Goal: Navigation & Orientation: Find specific page/section

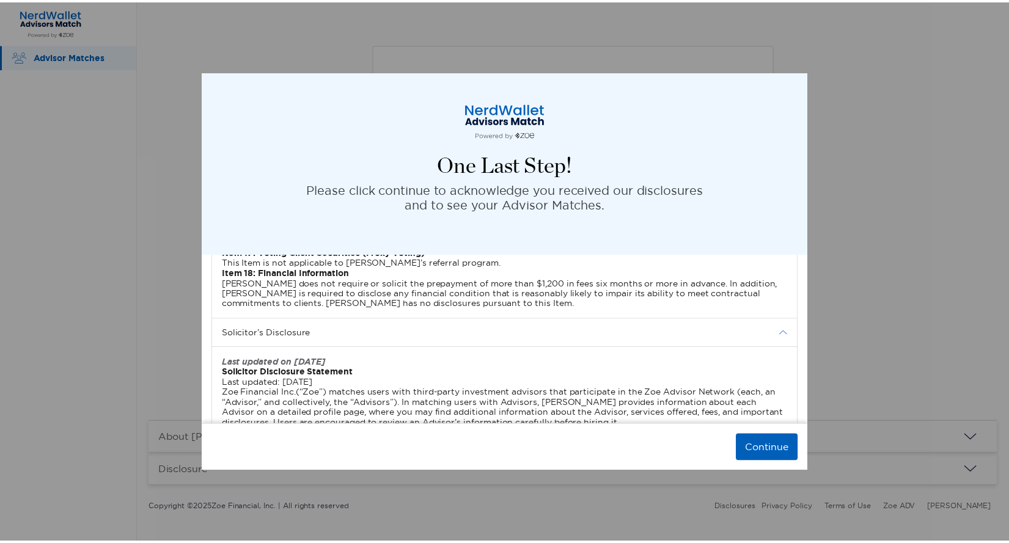
scroll to position [4087, 0]
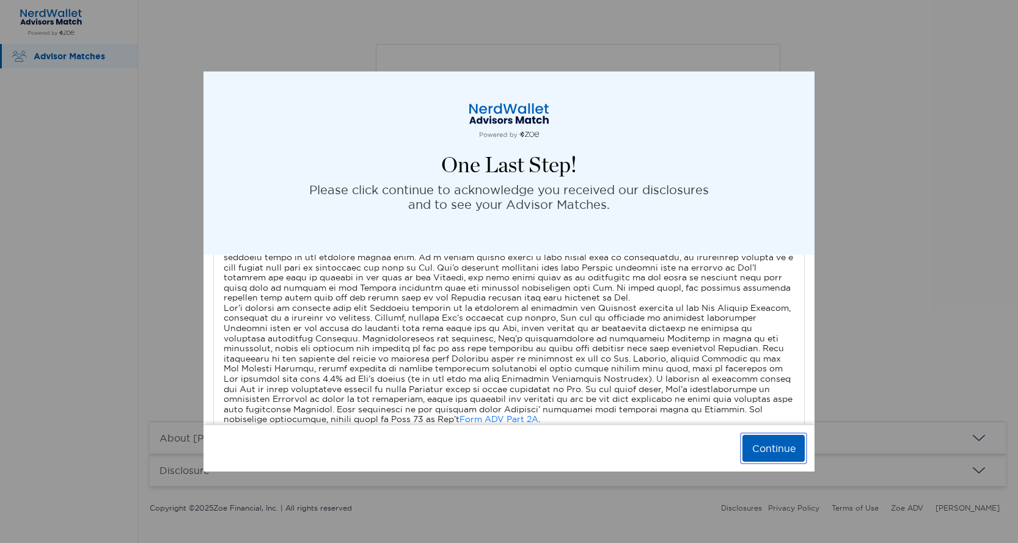
click at [792, 444] on button "Continue" at bounding box center [774, 448] width 62 height 27
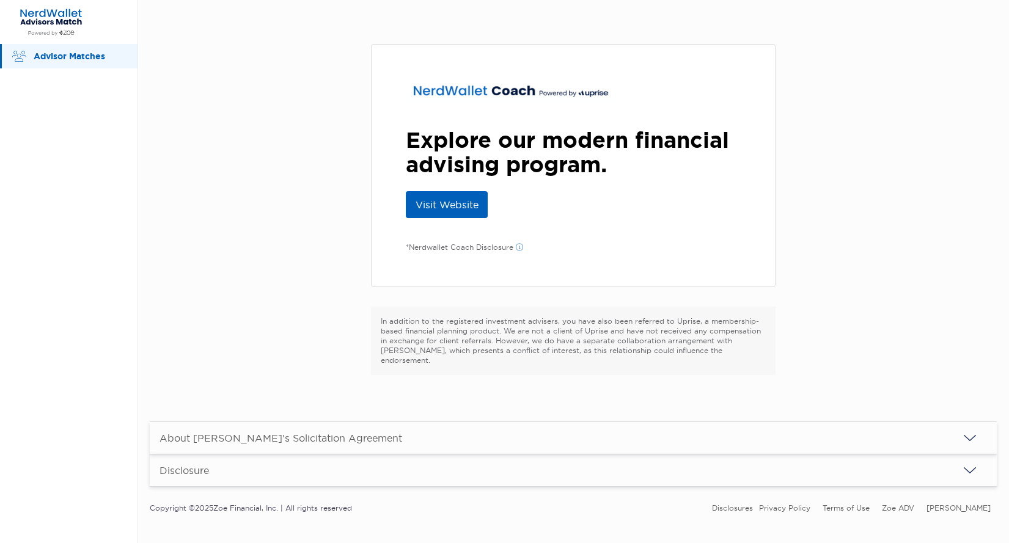
scroll to position [2, 0]
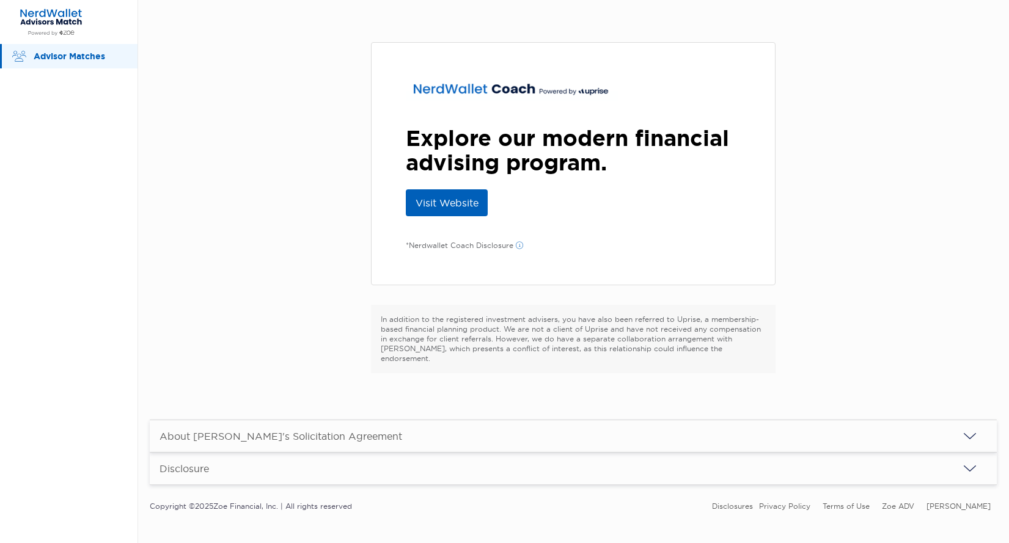
click at [77, 53] on p "Advisor Matches" at bounding box center [80, 56] width 92 height 15
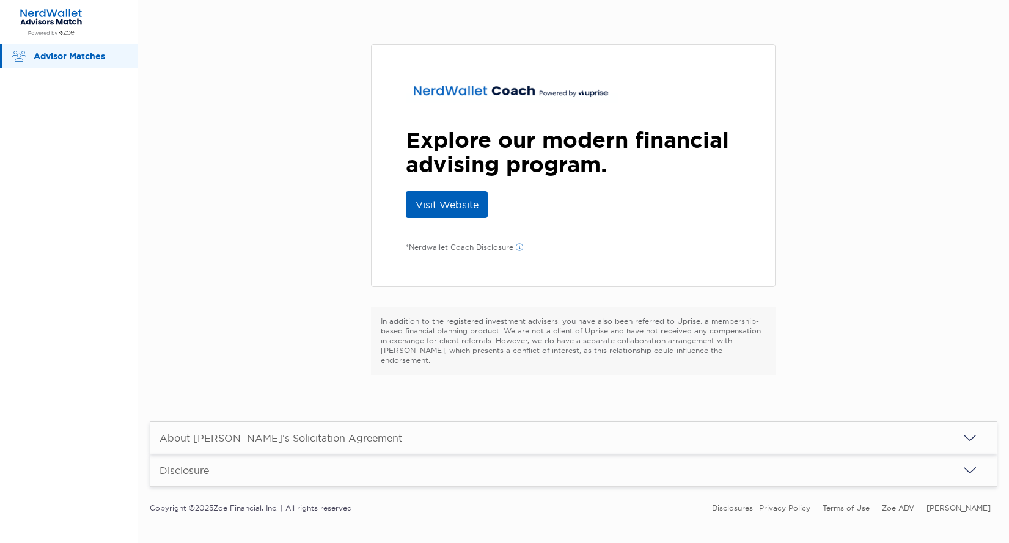
click at [77, 53] on p "Advisor Matches" at bounding box center [80, 56] width 92 height 15
click at [468, 206] on link "Visit Website" at bounding box center [447, 204] width 82 height 27
click at [90, 56] on p "Advisor Matches" at bounding box center [80, 56] width 92 height 15
click at [208, 438] on div "About [PERSON_NAME]'s Solicitation Agreement" at bounding box center [281, 438] width 262 height 32
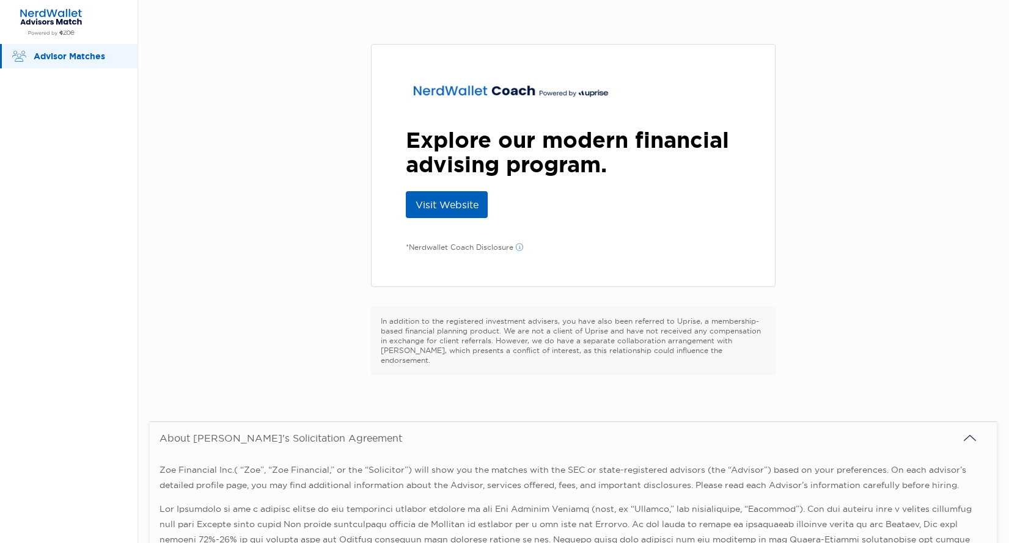
click at [208, 438] on div "About [PERSON_NAME]'s Solicitation Agreement" at bounding box center [281, 438] width 262 height 32
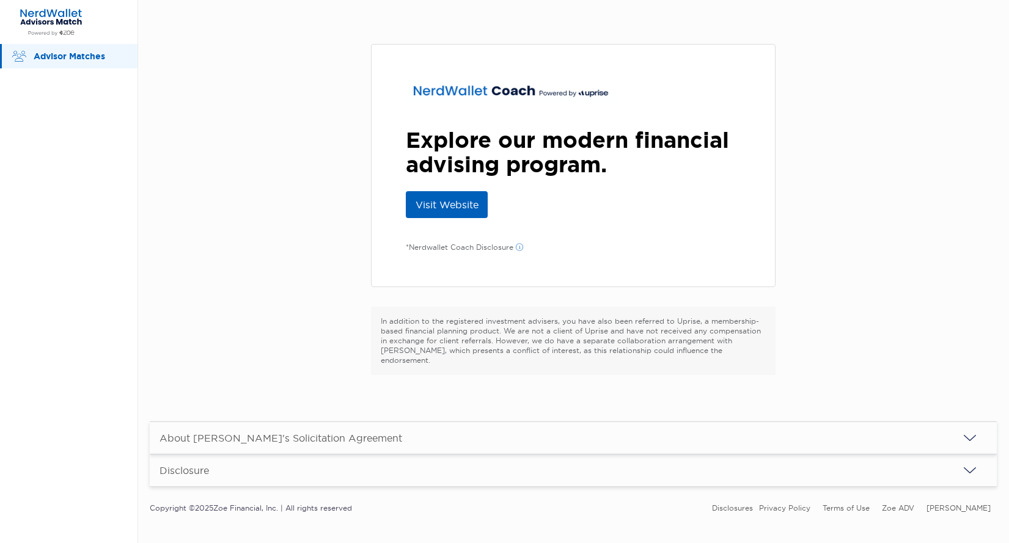
click at [186, 465] on div "Disclosure" at bounding box center [185, 471] width 50 height 12
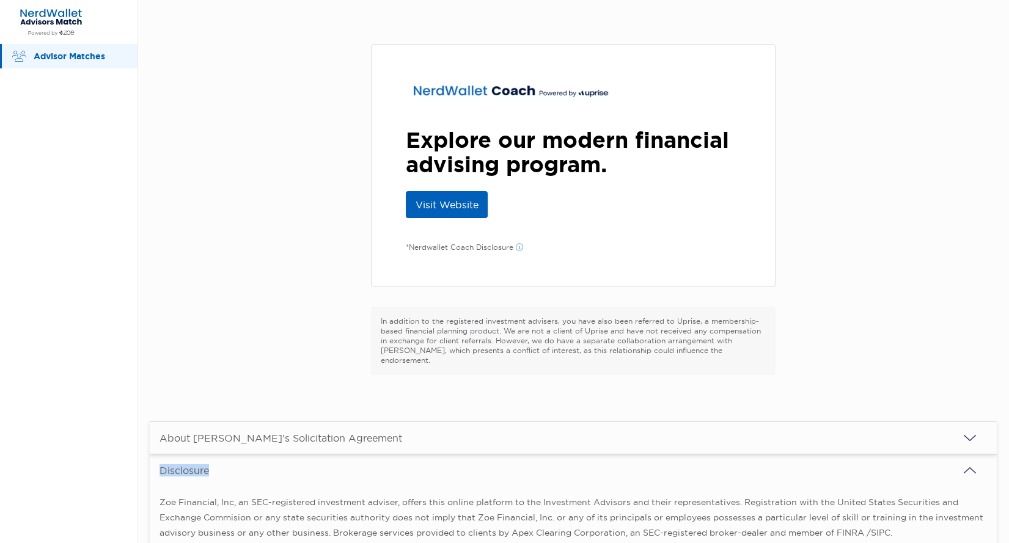
click at [186, 465] on div "Disclosure" at bounding box center [185, 471] width 50 height 12
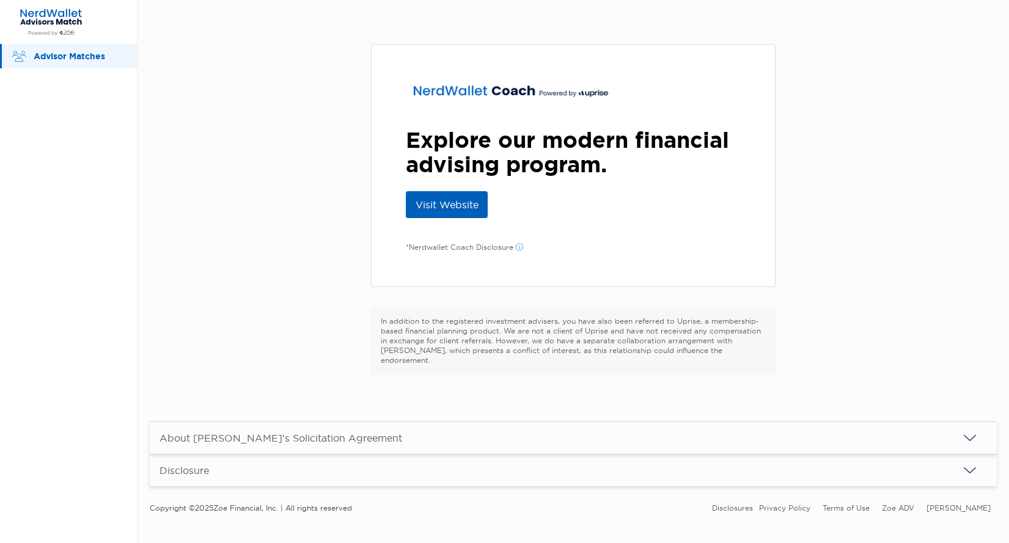
click at [64, 58] on p "Advisor Matches" at bounding box center [80, 56] width 92 height 15
click at [42, 23] on img at bounding box center [51, 22] width 73 height 28
